Goal: Task Accomplishment & Management: Use online tool/utility

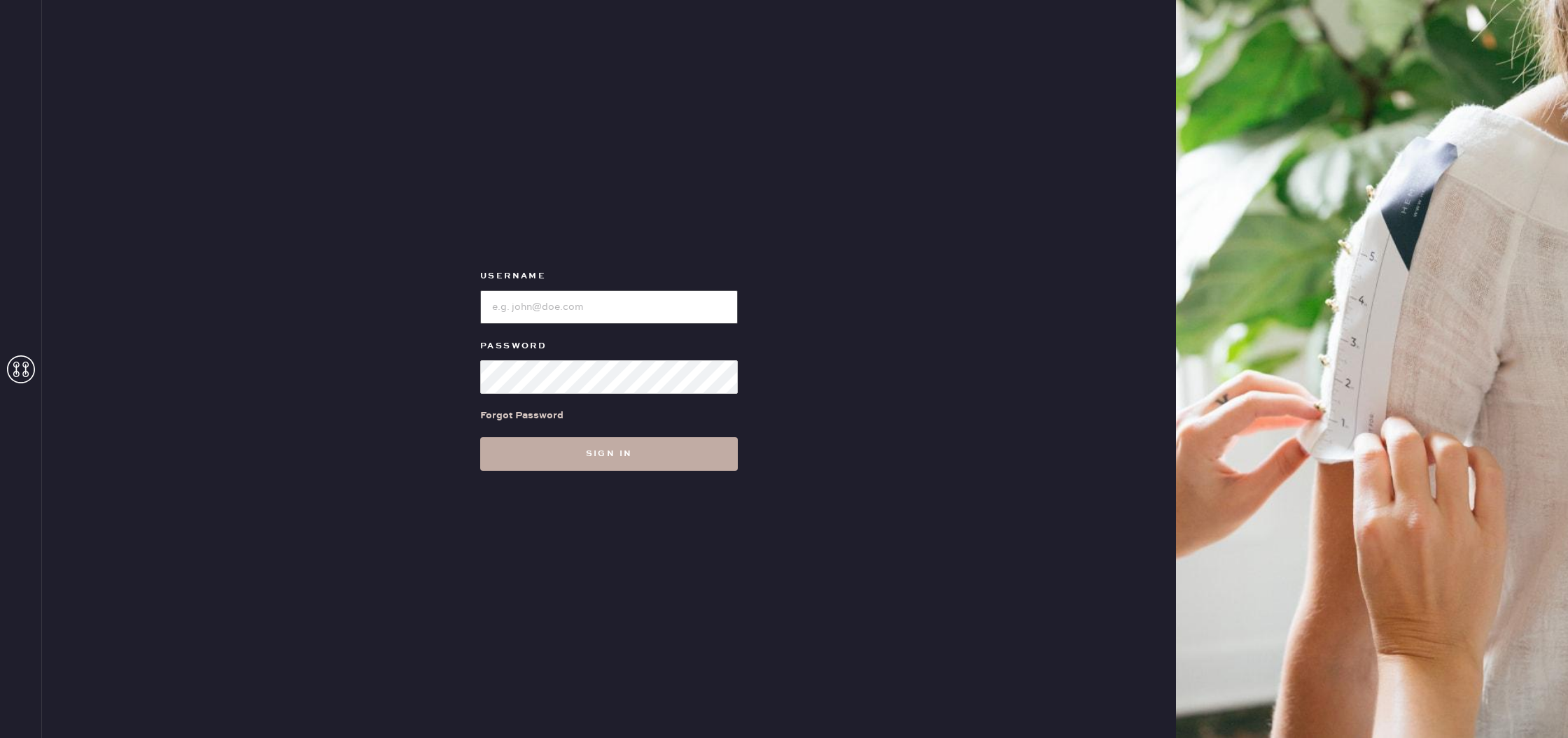
type input "reformationhydepark"
click at [638, 447] on button "Sign in" at bounding box center [609, 454] width 258 height 34
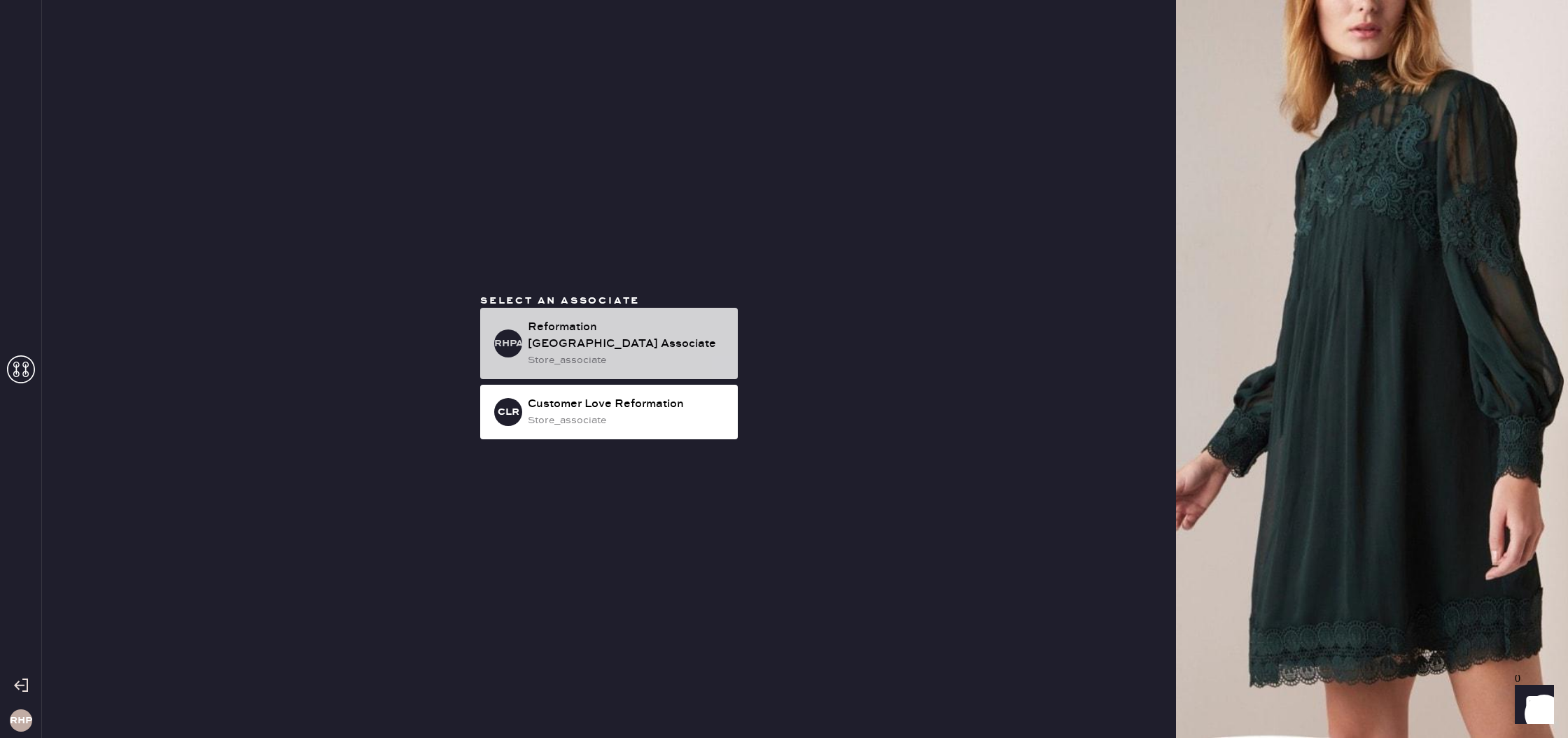
click at [706, 334] on div "Reformation [GEOGRAPHIC_DATA] Associate" at bounding box center [626, 336] width 199 height 34
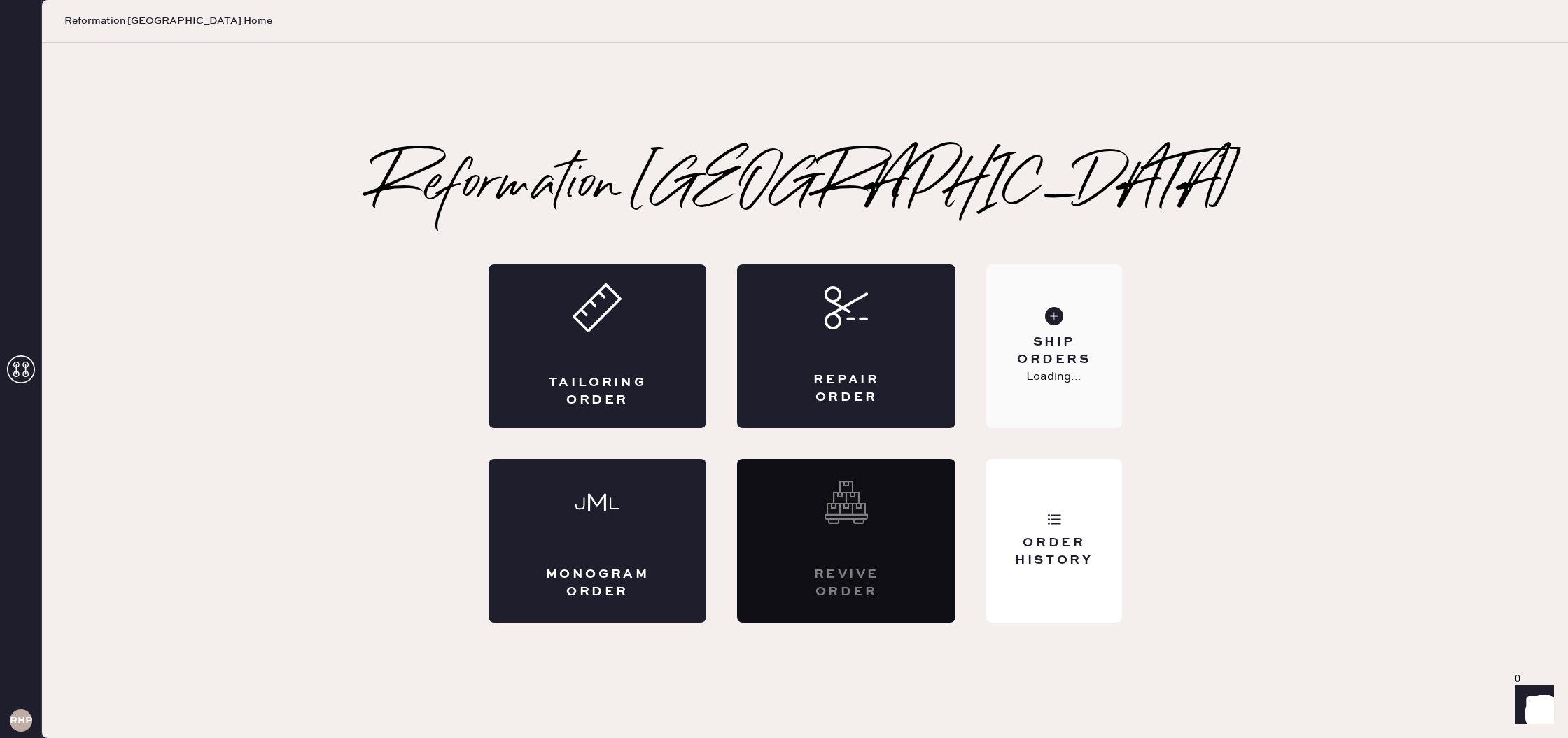
click at [1060, 365] on div "Ship Orders" at bounding box center [1054, 351] width 113 height 35
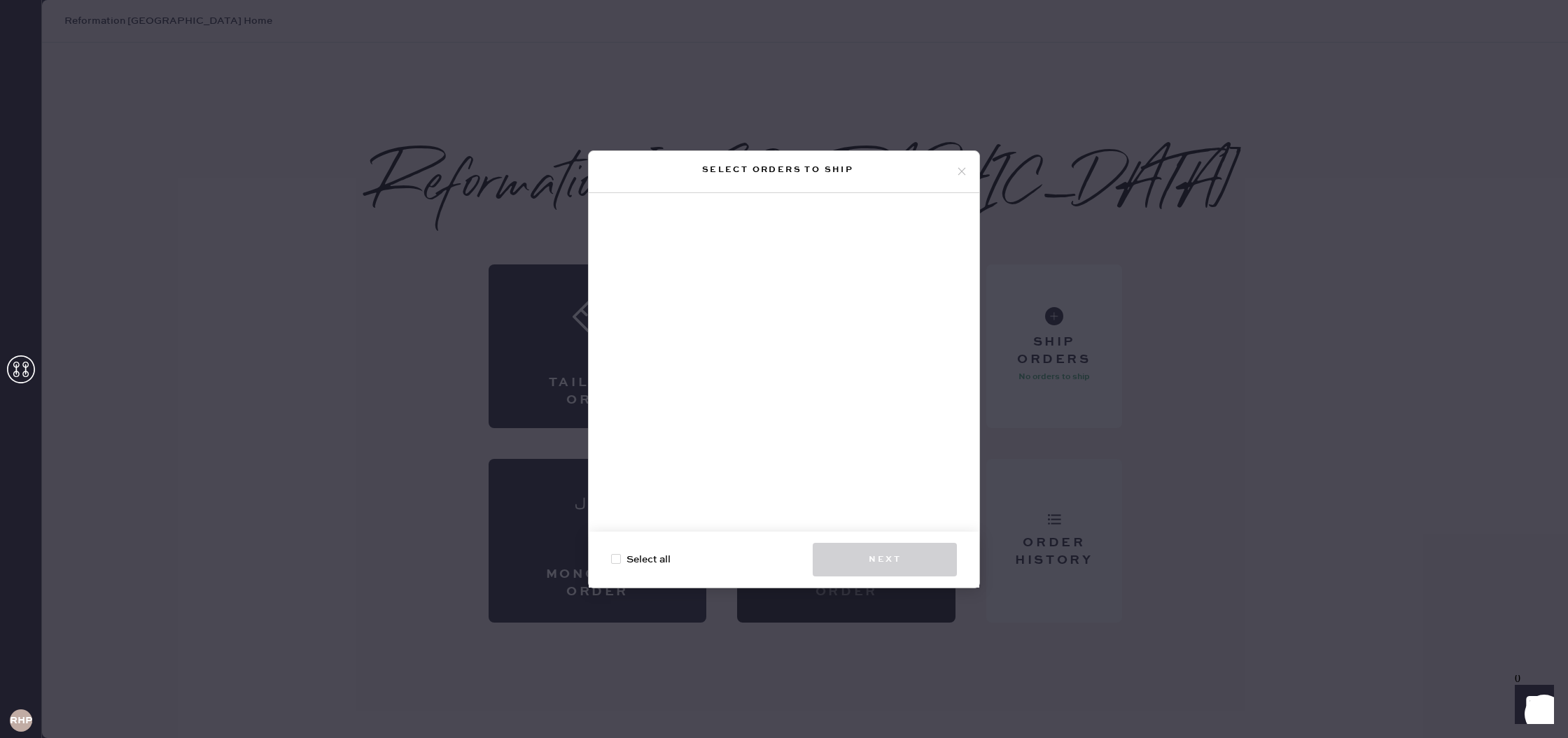
click at [1105, 518] on div "Select orders to ship Select all Next" at bounding box center [784, 369] width 1568 height 738
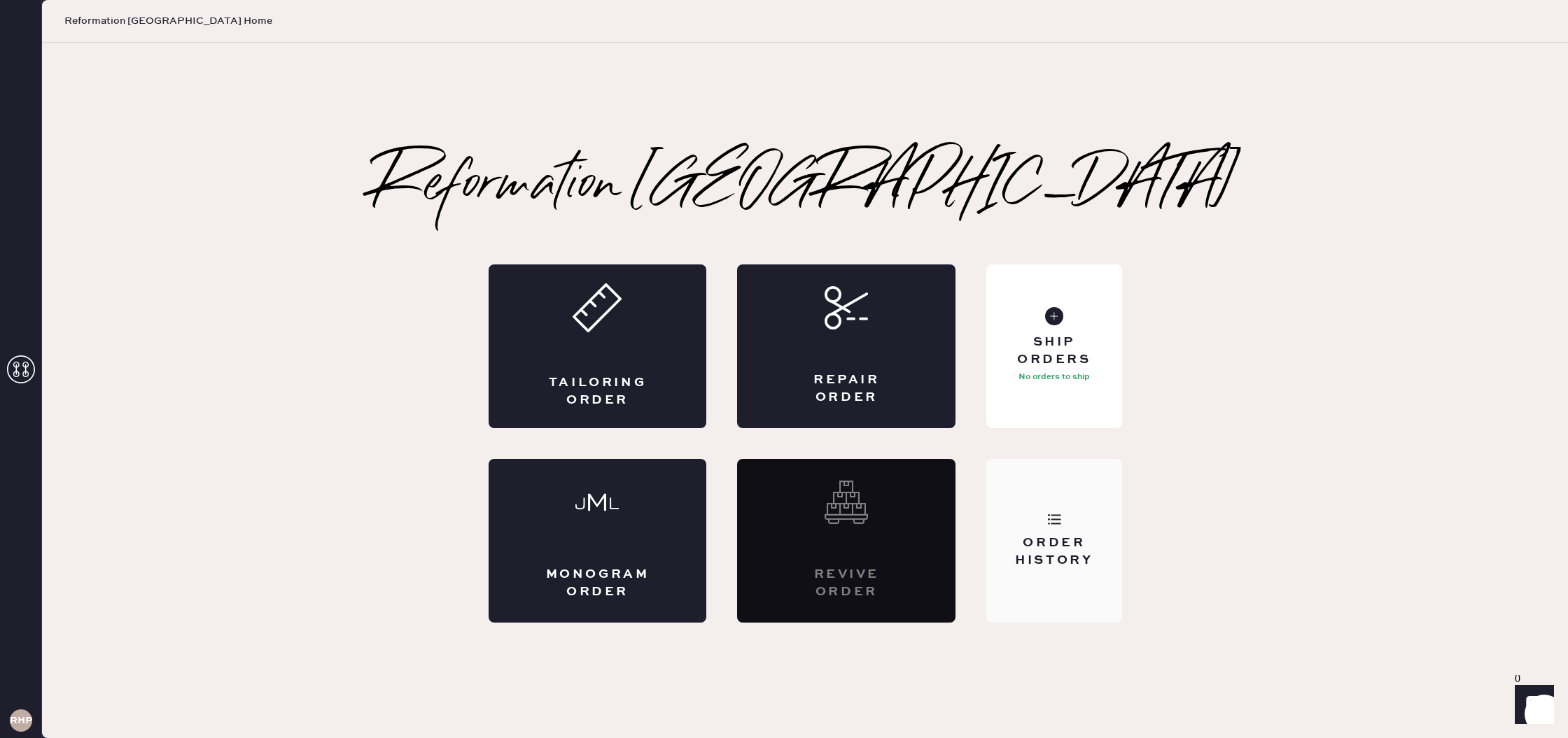
click at [1048, 501] on div "Order History" at bounding box center [1053, 541] width 135 height 164
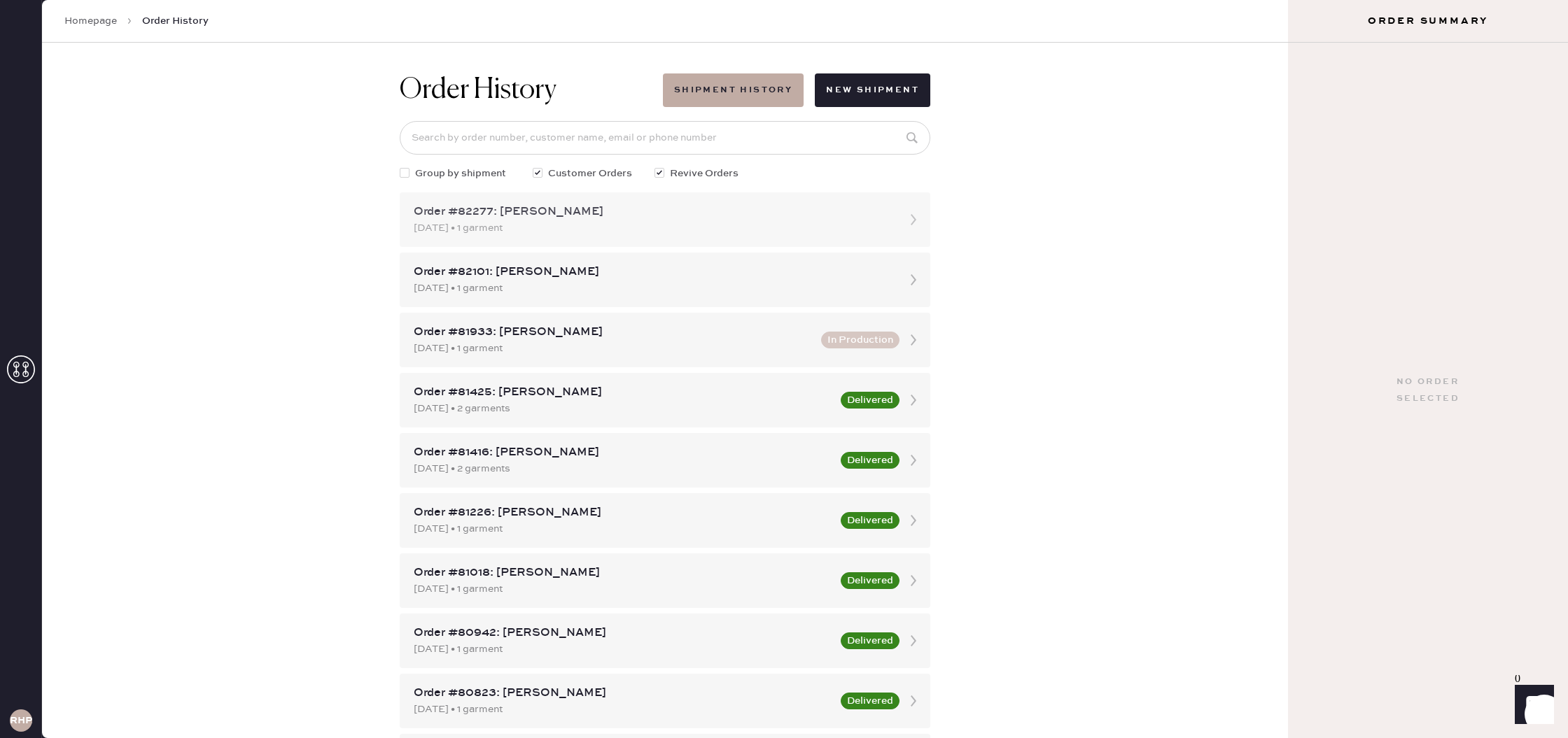
click at [627, 233] on div "[DATE] • 1 garment" at bounding box center [652, 228] width 477 height 16
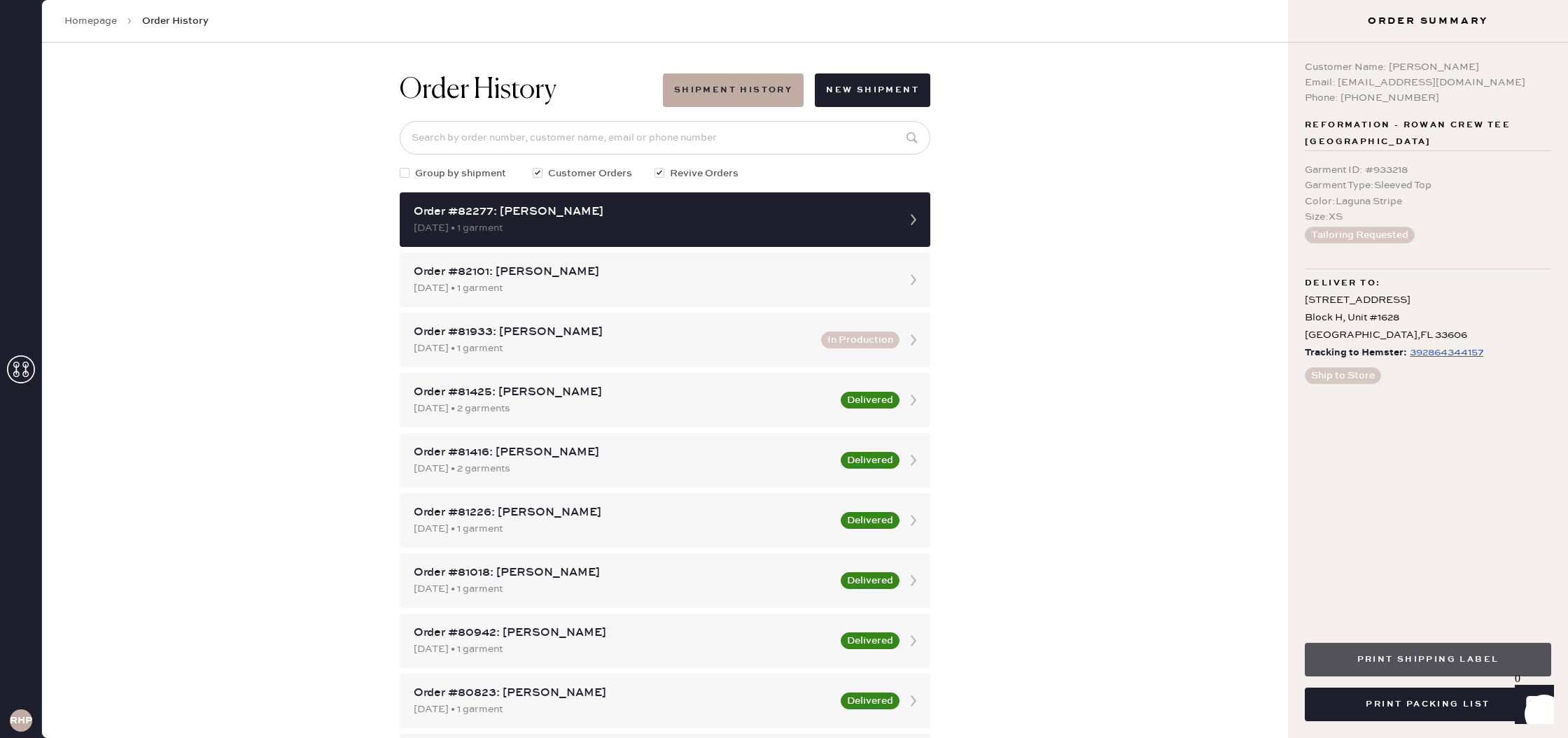
click at [1468, 651] on button "Print Shipping Label" at bounding box center [1428, 660] width 246 height 34
click at [1484, 707] on button "Print Packing List" at bounding box center [1428, 704] width 246 height 34
